Goal: Task Accomplishment & Management: Use online tool/utility

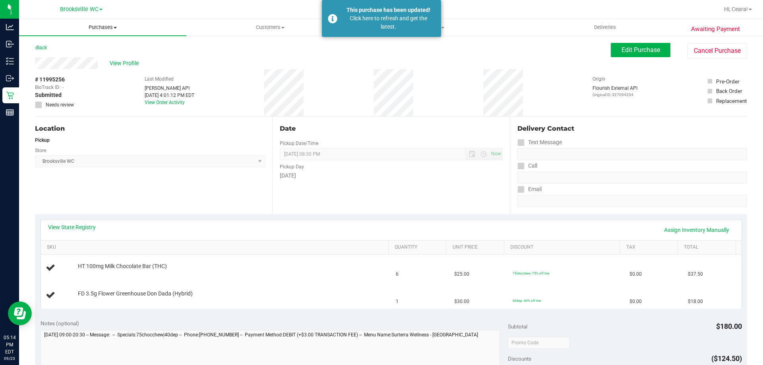
scroll to position [79, 0]
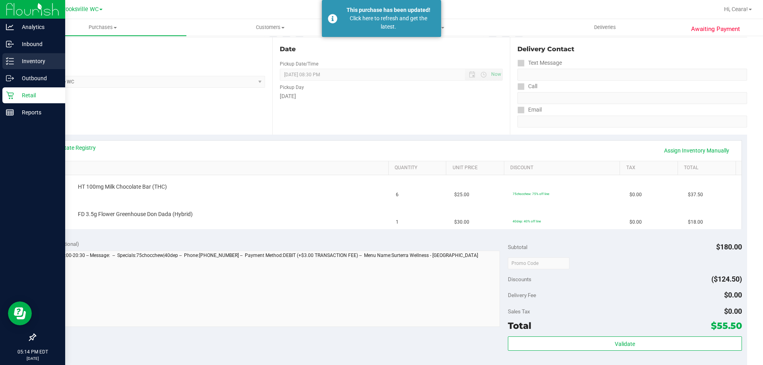
click at [21, 60] on p "Inventory" at bounding box center [38, 61] width 48 height 10
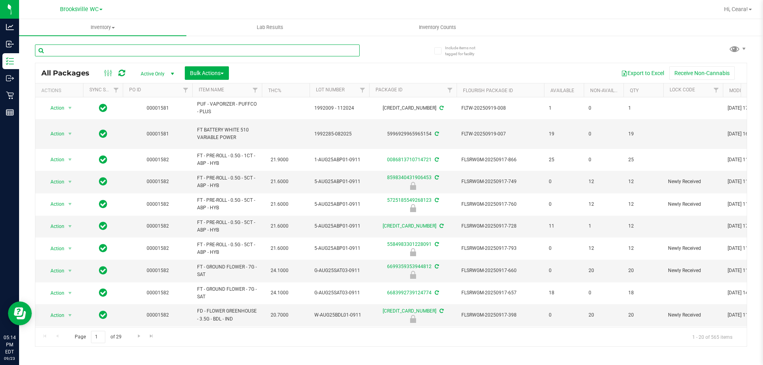
click at [102, 51] on input "text" at bounding box center [197, 50] width 325 height 12
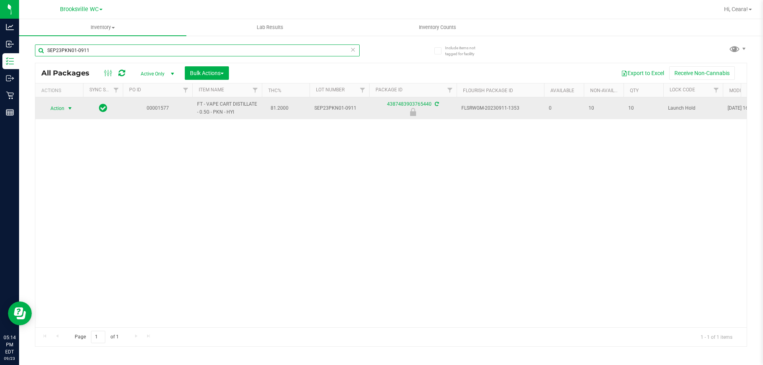
type input "SEP23PKN01-0911"
click at [53, 106] on span "Action" at bounding box center [53, 108] width 21 height 11
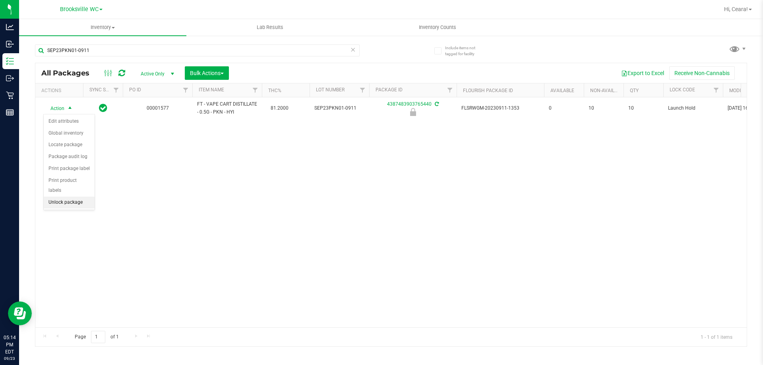
click at [50, 197] on li "Unlock package" at bounding box center [69, 203] width 51 height 12
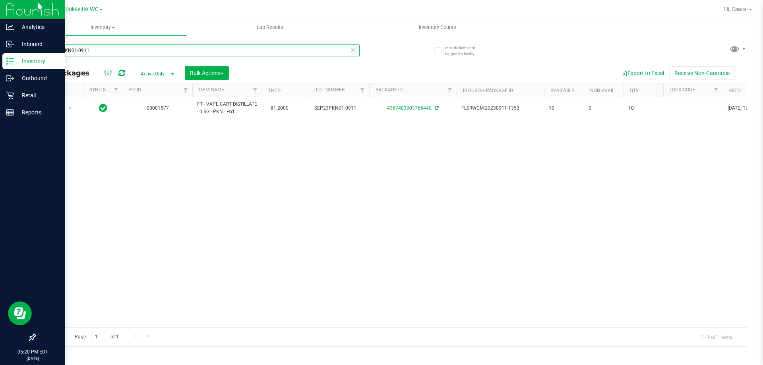
drag, startPoint x: 102, startPoint y: 48, endPoint x: 0, endPoint y: 62, distance: 103.1
click at [0, 62] on div "Analytics Inbound Inventory Outbound Retail Reports 05:20 PM EDT [DATE] 09/23 B…" at bounding box center [381, 182] width 763 height 365
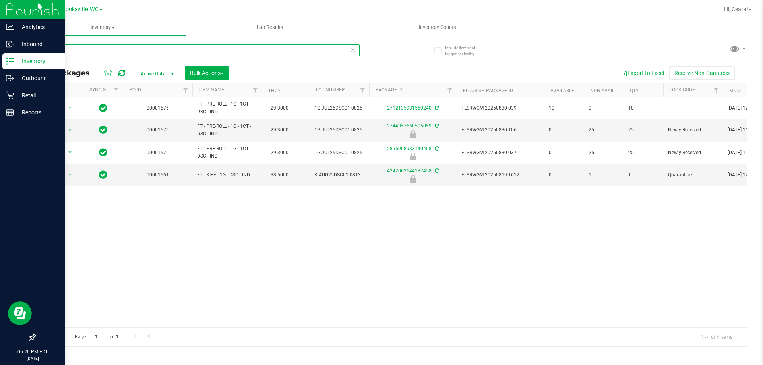
type input "dsc"
